Goal: Transaction & Acquisition: Purchase product/service

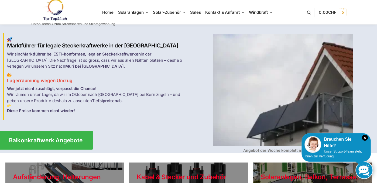
click at [59, 141] on span "Balkonkraftwerk Angebote" at bounding box center [46, 141] width 74 height 6
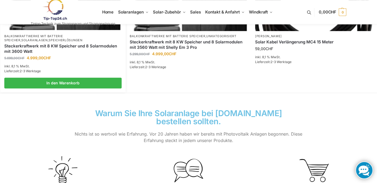
scroll to position [495, 0]
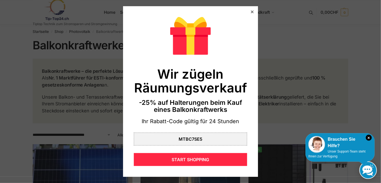
click at [251, 11] on icon at bounding box center [252, 12] width 3 height 3
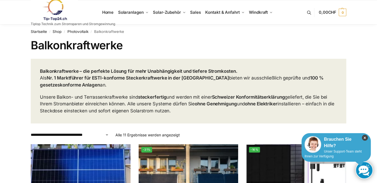
click at [365, 135] on icon "×" at bounding box center [365, 138] width 6 height 6
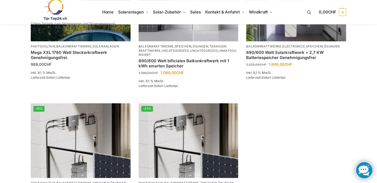
scroll to position [389, 0]
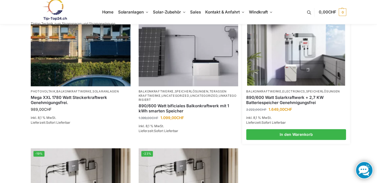
click at [297, 85] on img at bounding box center [297, 48] width 98 height 73
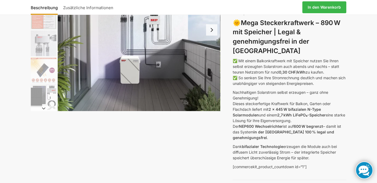
scroll to position [135, 0]
